Goal: Find specific page/section: Find specific page/section

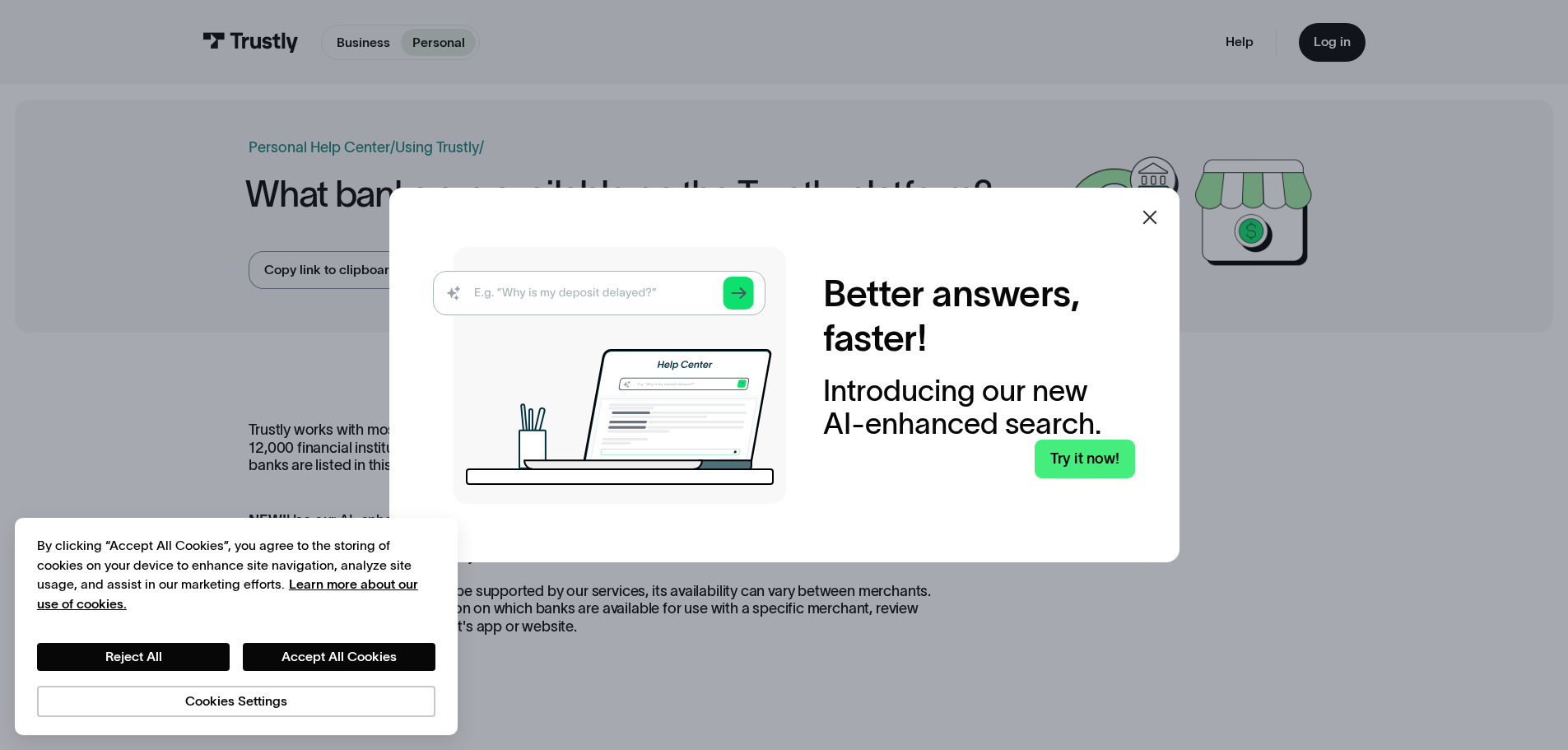
click at [1167, 220] on div at bounding box center [1149, 216] width 39 height 39
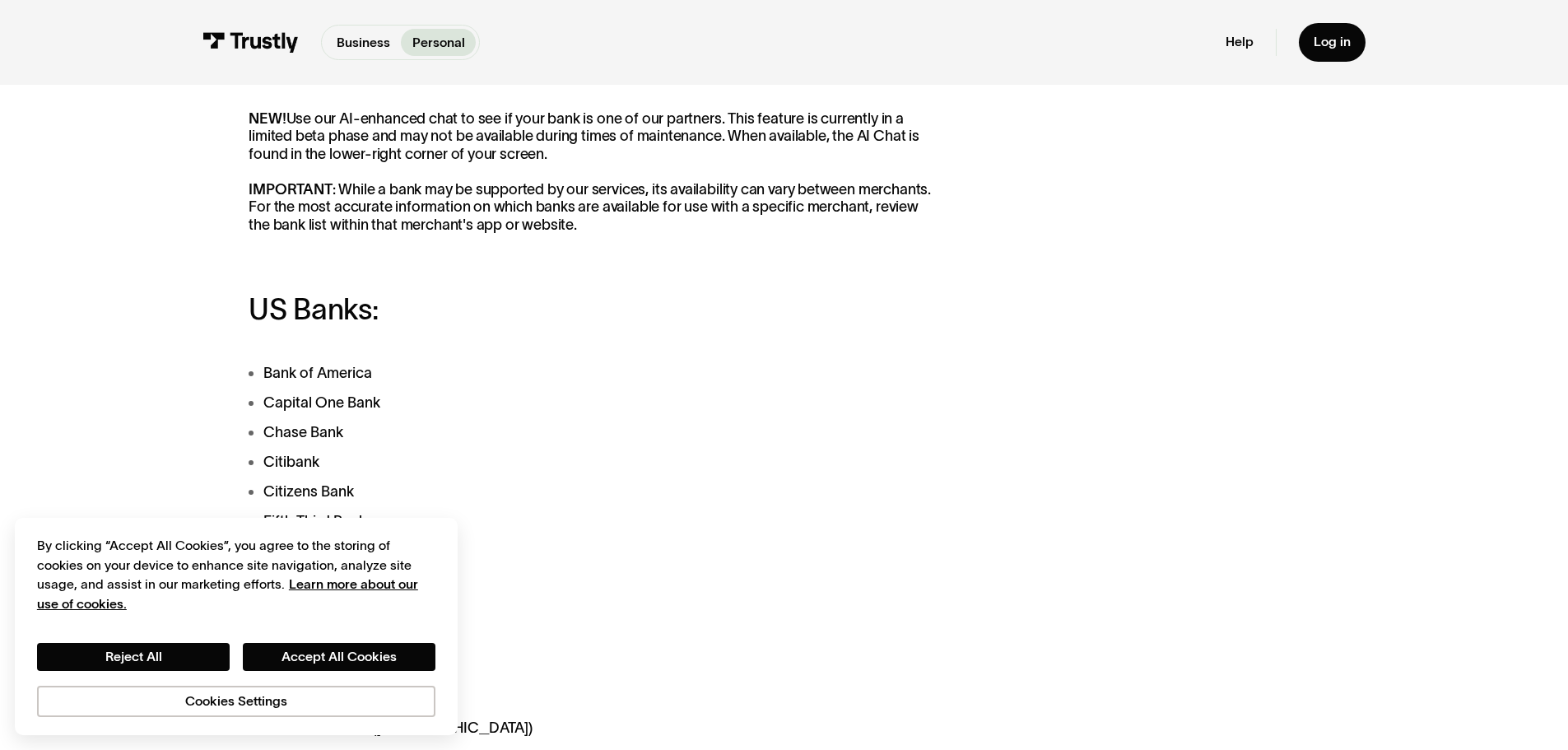
scroll to position [412, 0]
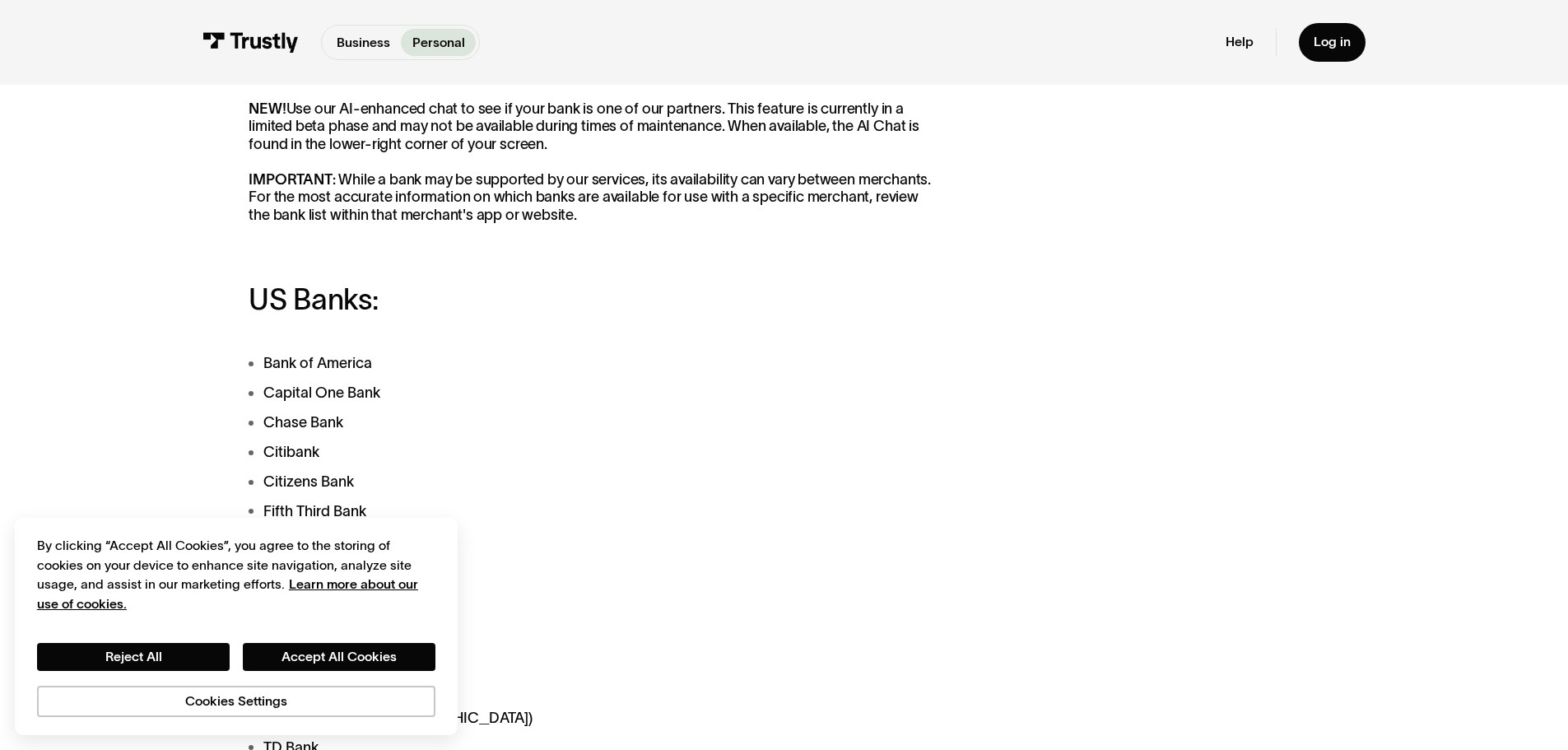
click at [463, 420] on li "Chase Bank" at bounding box center [593, 423] width 689 height 23
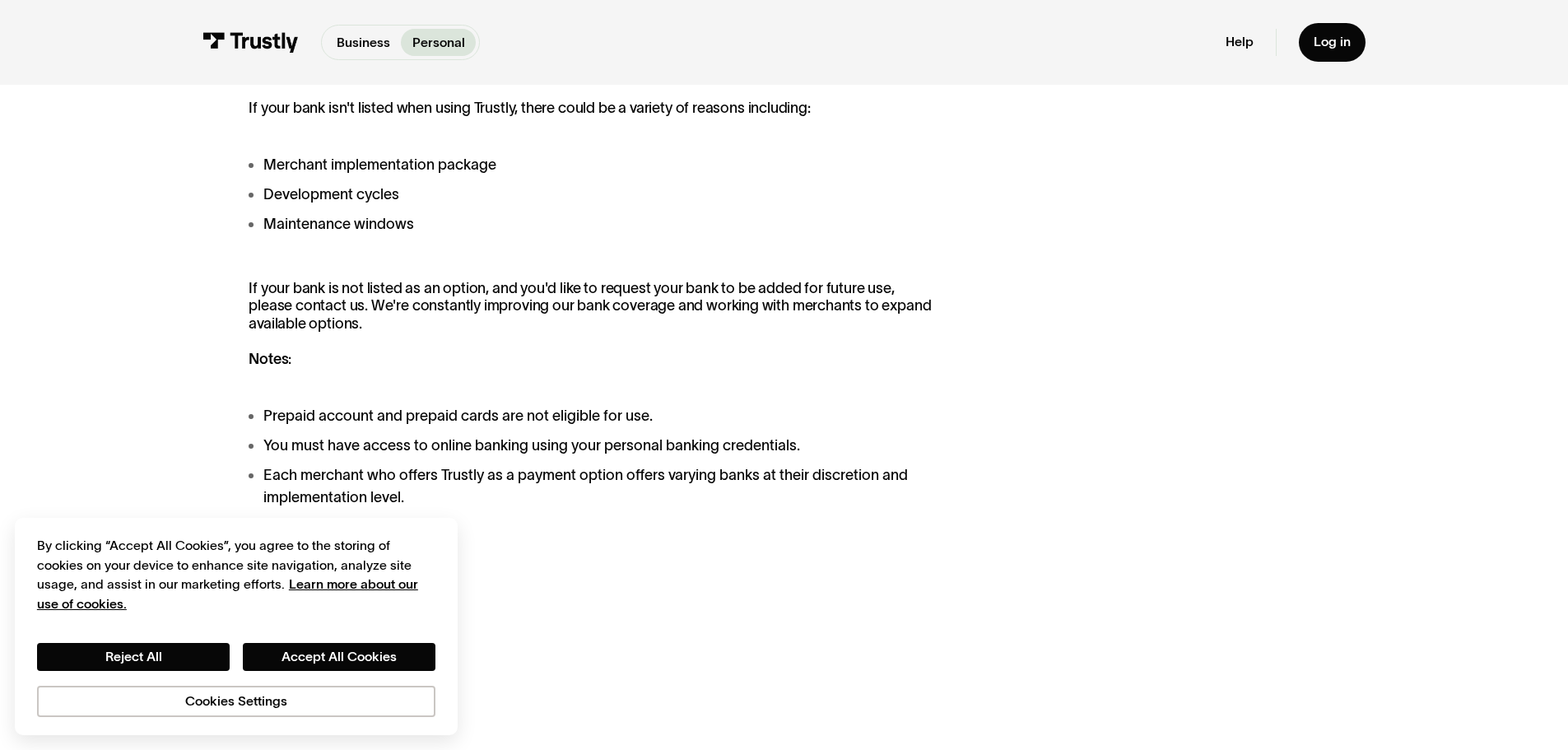
scroll to position [1563, 0]
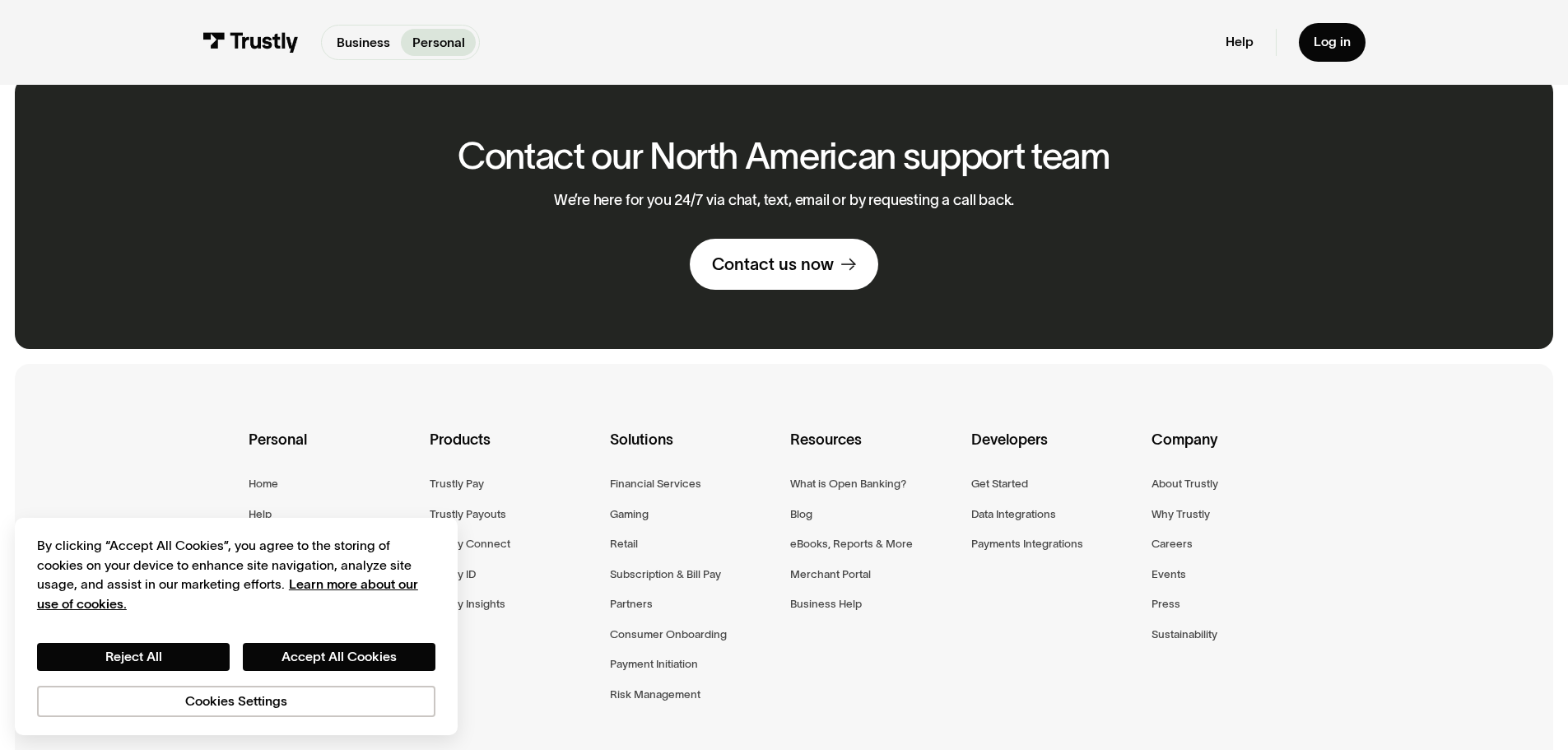
scroll to position [2304, 0]
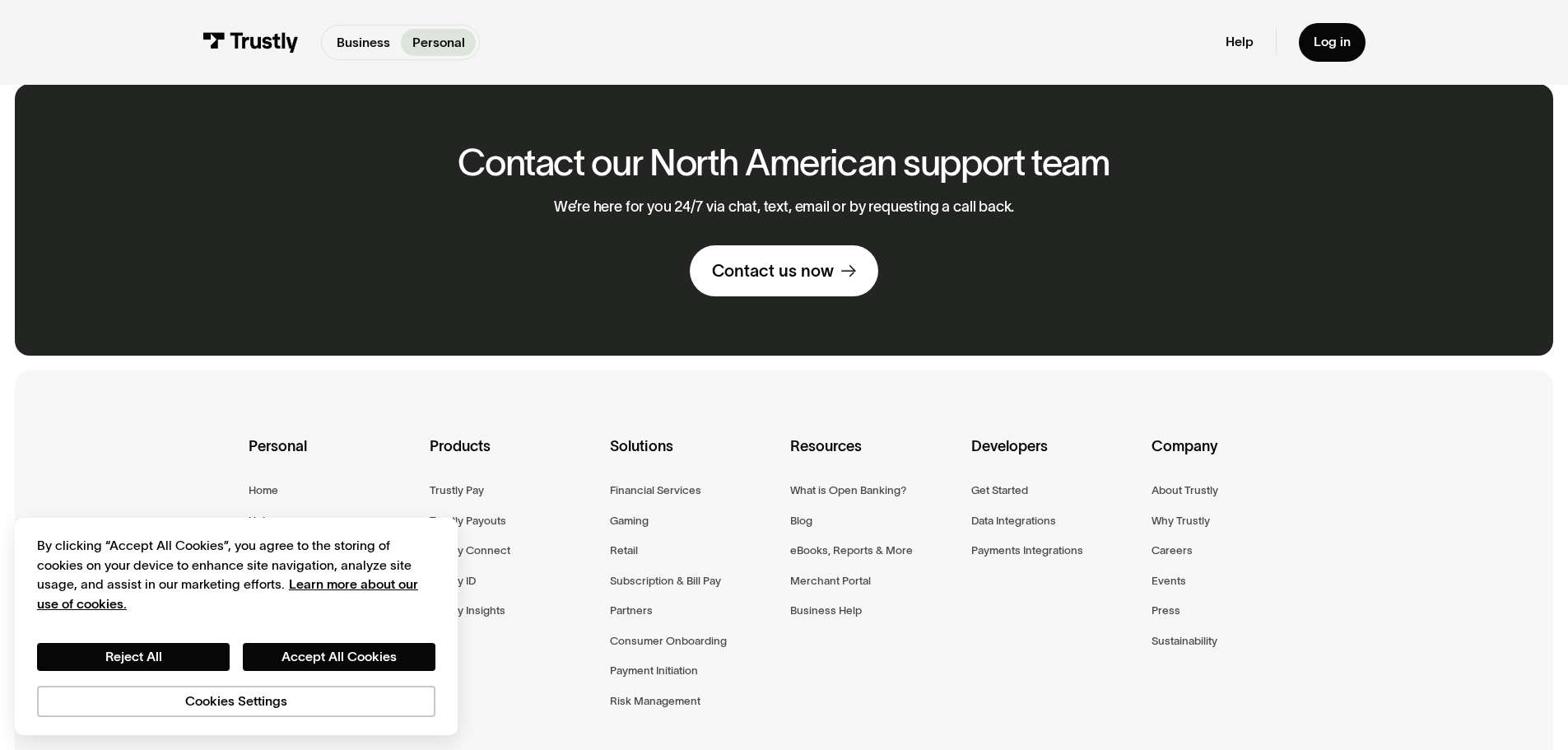
click at [261, 43] on img at bounding box center [250, 42] width 96 height 21
